Goal: Task Accomplishment & Management: Use online tool/utility

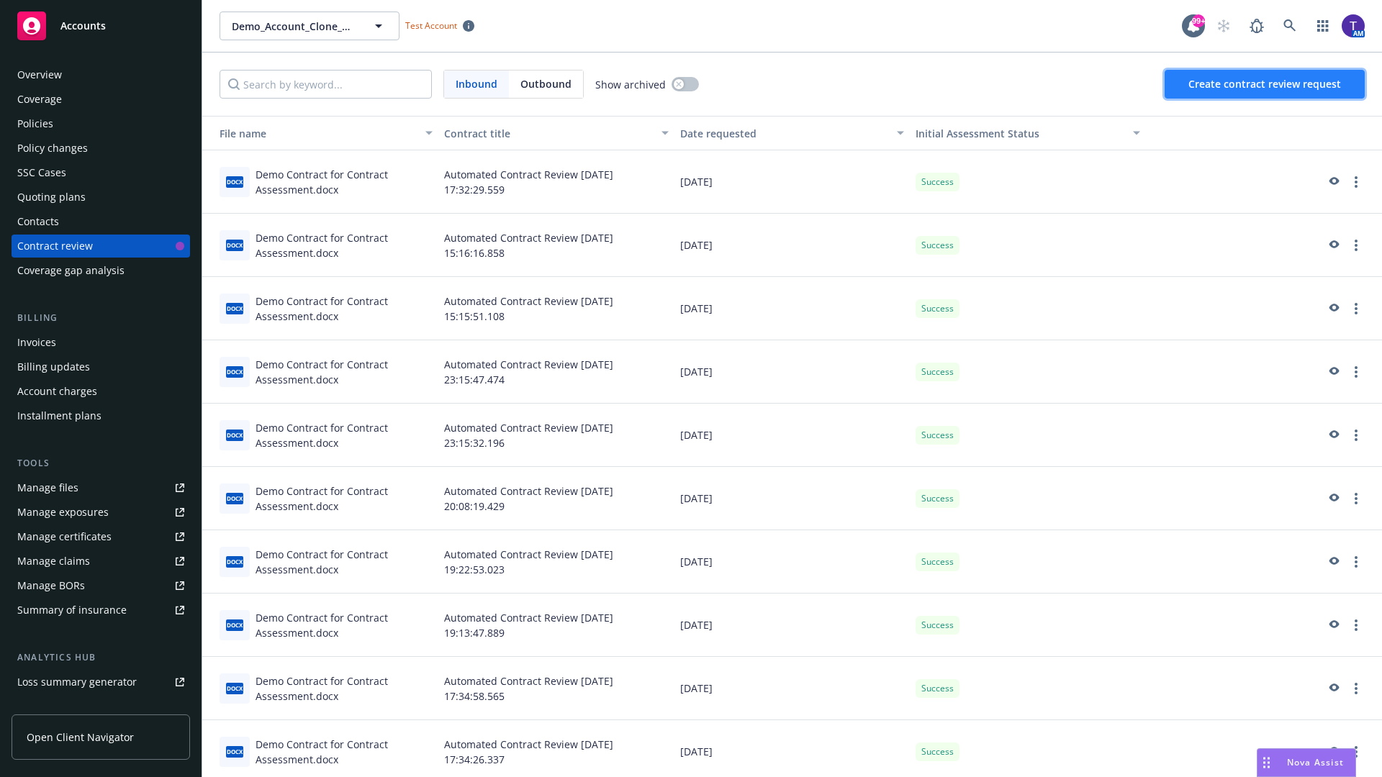
click at [1265, 84] on span "Create contract review request" at bounding box center [1264, 84] width 153 height 14
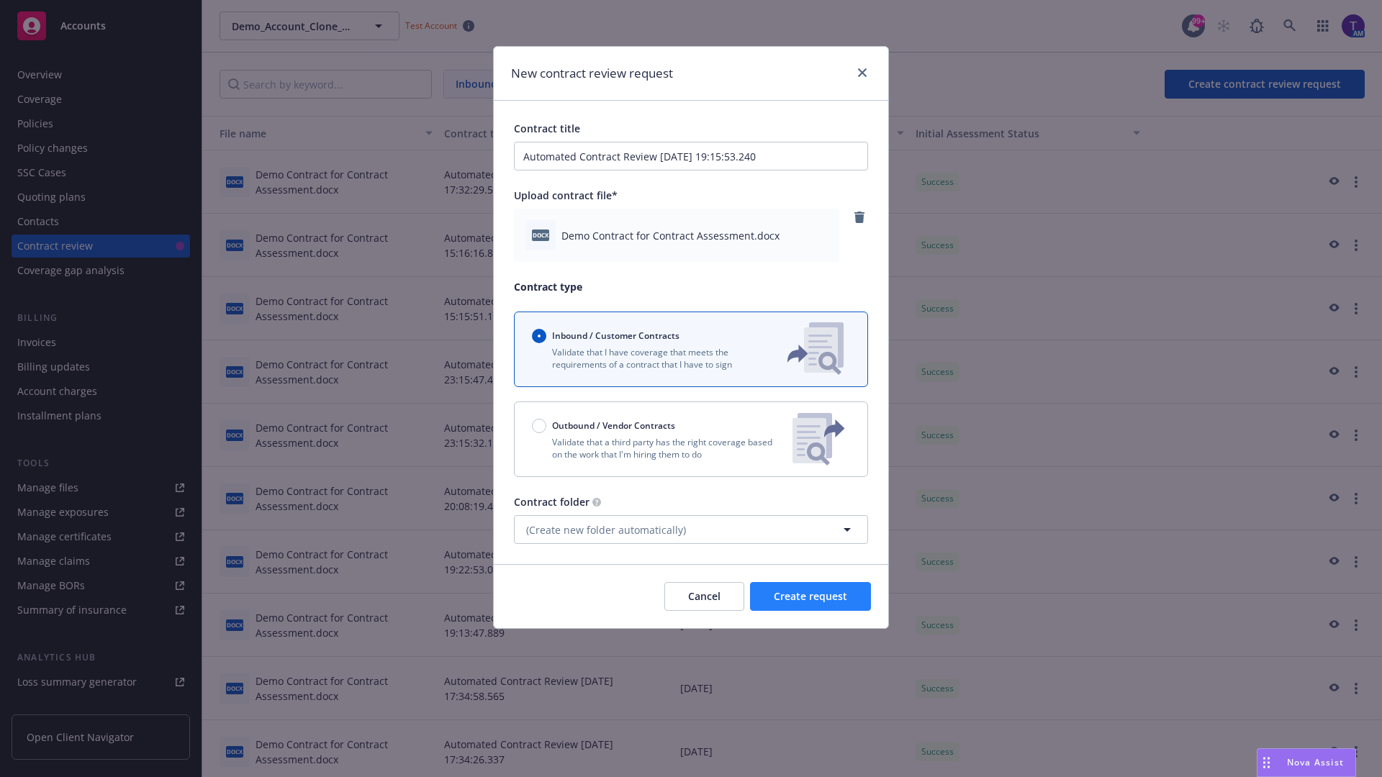
type input "Automated Contract Review [DATE] 19:15:53.240"
click at [811, 597] on span "Create request" at bounding box center [810, 597] width 73 height 14
